Goal: Task Accomplishment & Management: Manage account settings

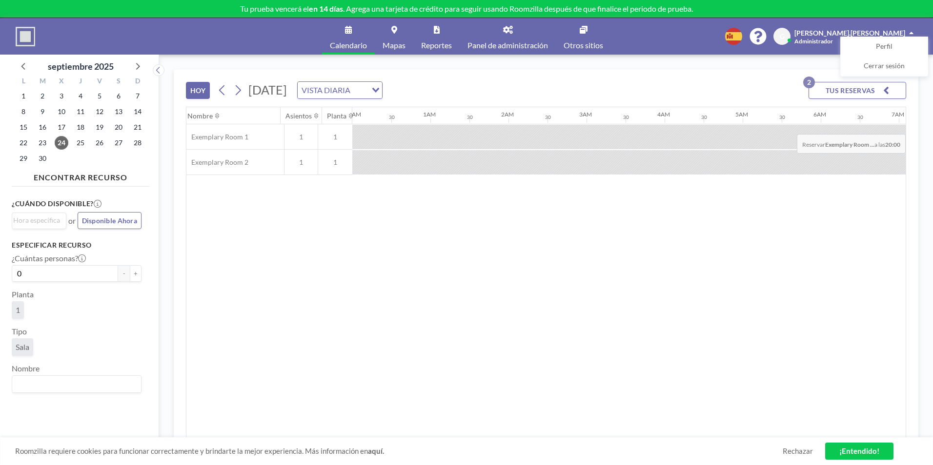
scroll to position [0, 1093]
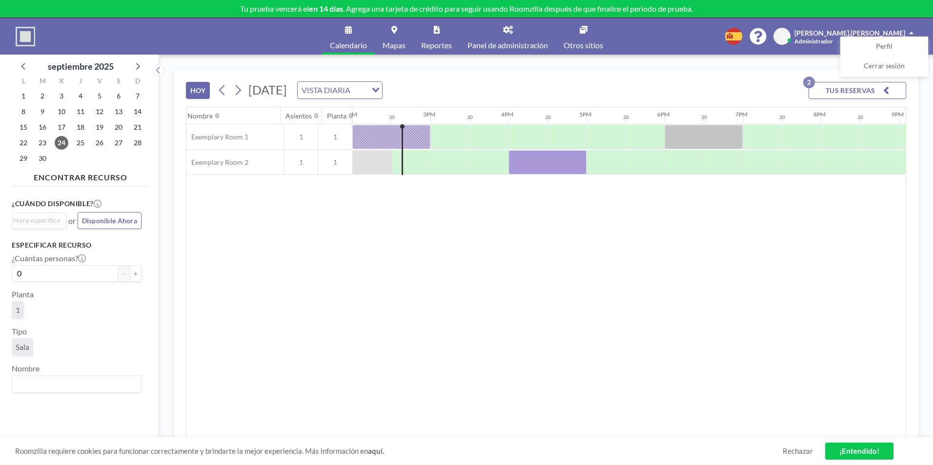
click at [851, 91] on button "TUS RESERVAS 2" at bounding box center [857, 90] width 98 height 17
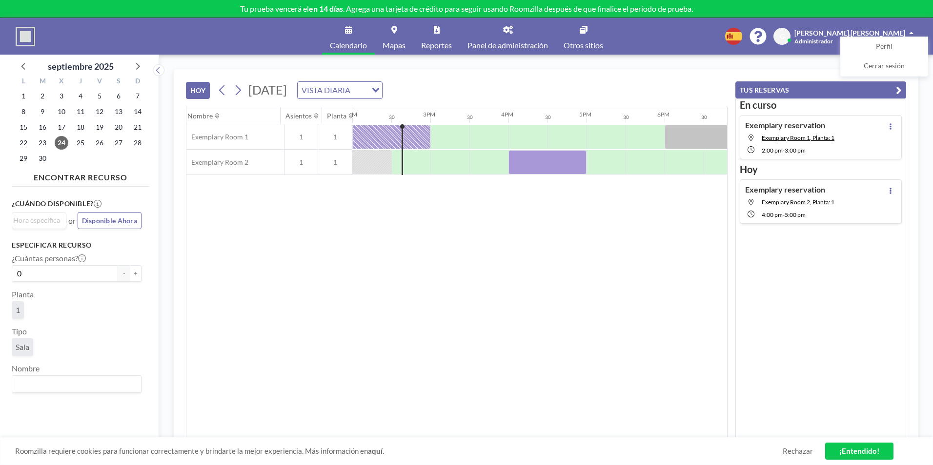
click at [832, 149] on div "2:00 PM - 3:00 PM" at bounding box center [798, 149] width 73 height 9
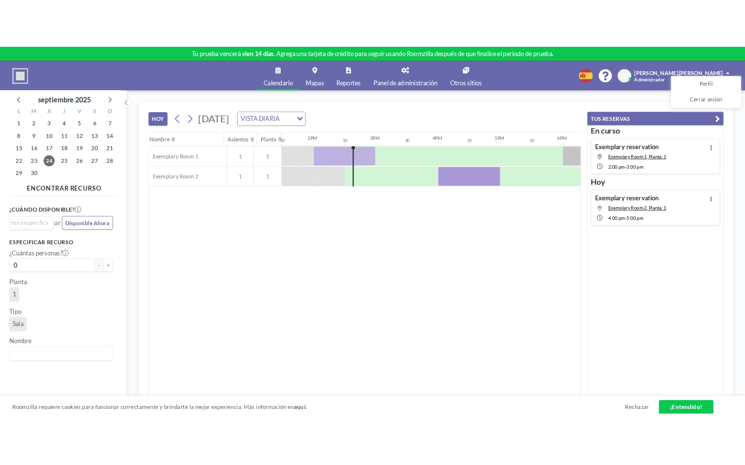
scroll to position [0, 1054]
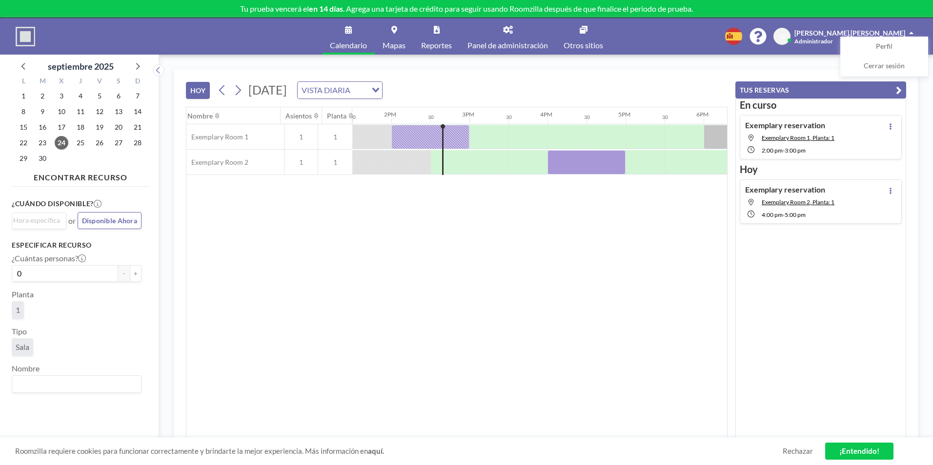
click at [831, 451] on link "¡Entendido!" at bounding box center [859, 451] width 68 height 17
click at [885, 132] on div at bounding box center [891, 138] width 12 height 34
click at [889, 130] on button at bounding box center [891, 127] width 12 height 12
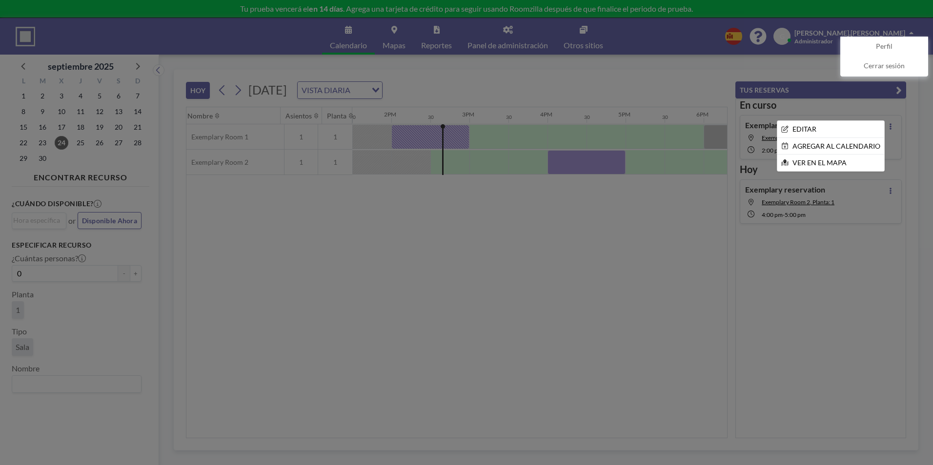
click at [889, 130] on div at bounding box center [466, 232] width 933 height 465
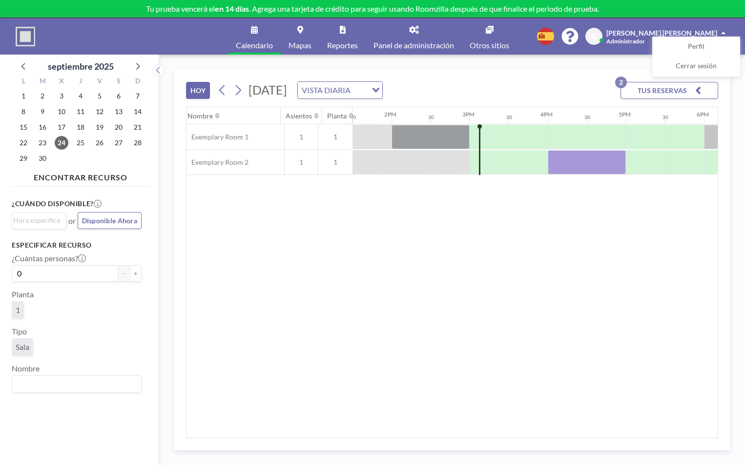
click at [27, 41] on img at bounding box center [26, 37] width 20 height 20
click at [312, 37] on link "Mapas" at bounding box center [300, 36] width 39 height 37
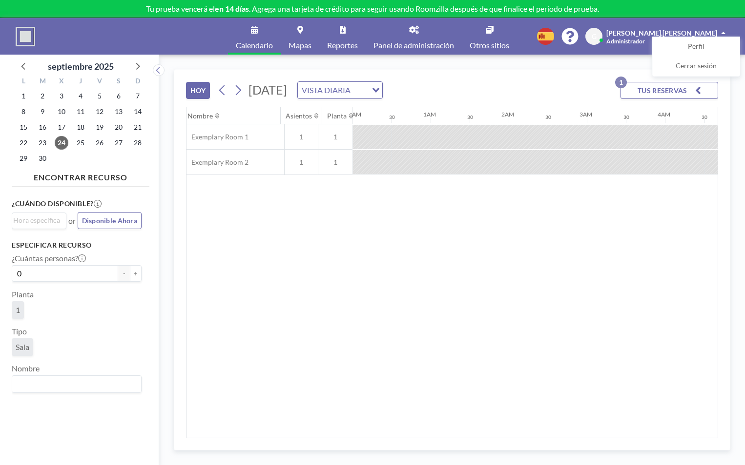
scroll to position [0, 1132]
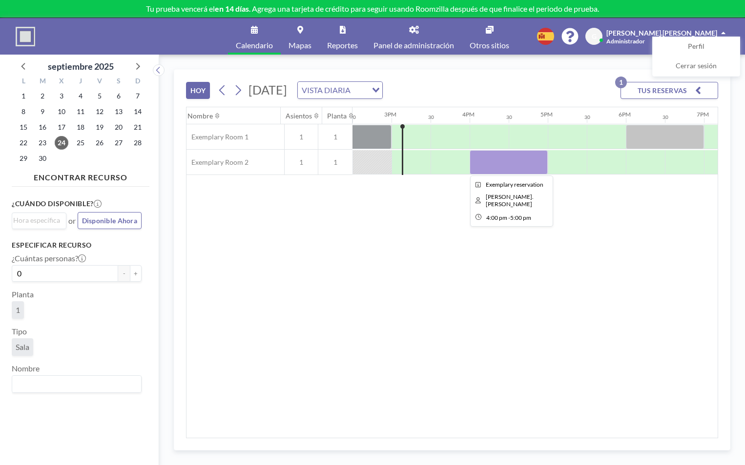
click at [493, 161] on div at bounding box center [508, 162] width 78 height 24
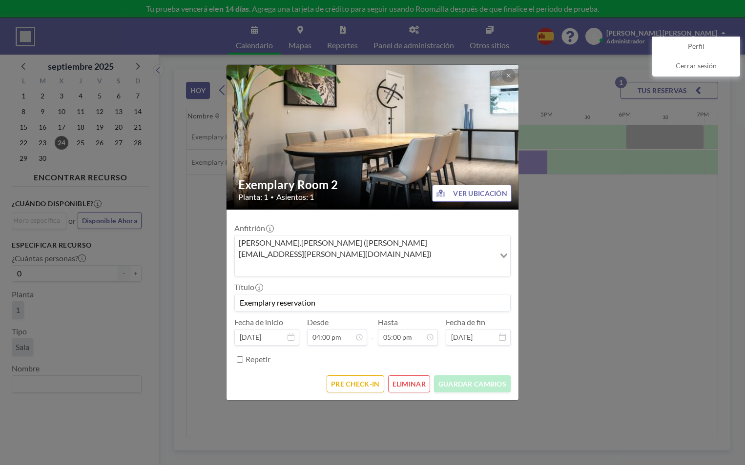
scroll to position [590, 0]
click at [513, 82] on button at bounding box center [509, 76] width 14 height 14
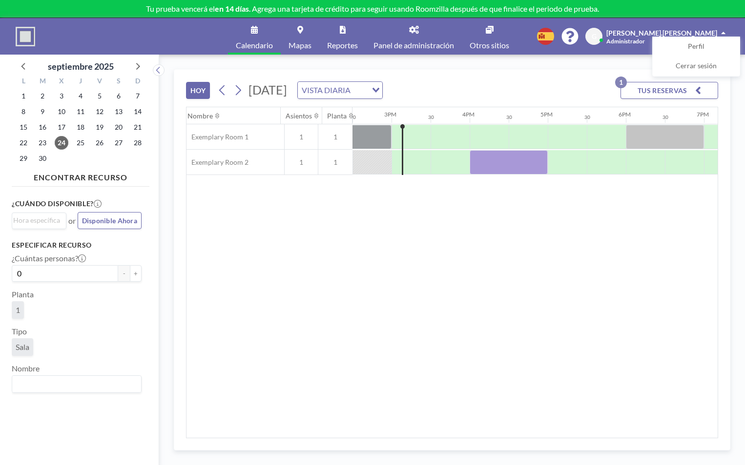
click at [40, 32] on div "Calendario Mapas Reportes Panel de administración Otros sitios English Polski 日…" at bounding box center [372, 36] width 745 height 37
click at [24, 32] on img at bounding box center [26, 37] width 20 height 20
click at [415, 36] on link "Panel de administración" at bounding box center [413, 36] width 96 height 37
